Goal: Find specific page/section: Find specific page/section

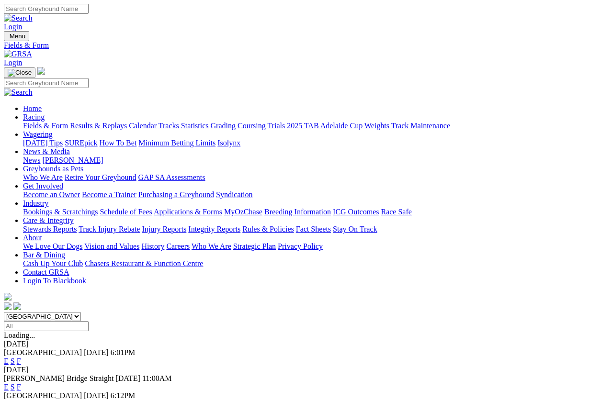
click at [89, 321] on input "Select date" at bounding box center [46, 326] width 85 height 10
type input "Thursday, 2 Oct 2025"
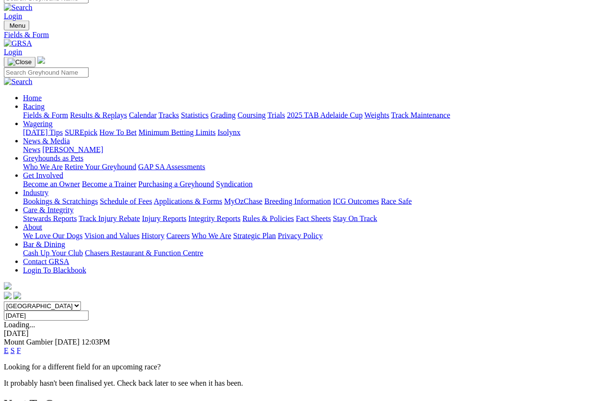
scroll to position [11, 0]
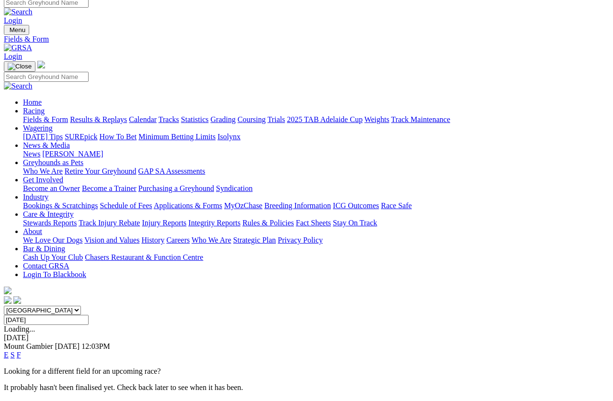
scroll to position [63, 0]
